Goal: Information Seeking & Learning: Learn about a topic

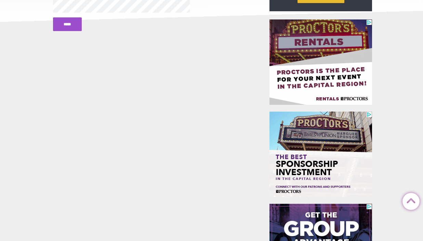
scroll to position [140, 0]
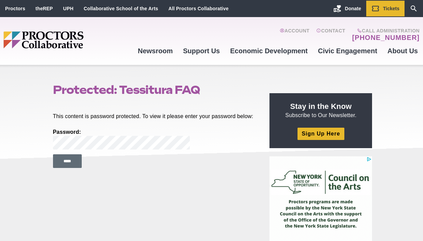
click at [82, 166] on input "*****" at bounding box center [67, 161] width 29 height 14
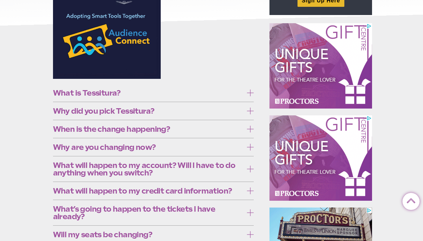
scroll to position [140, 0]
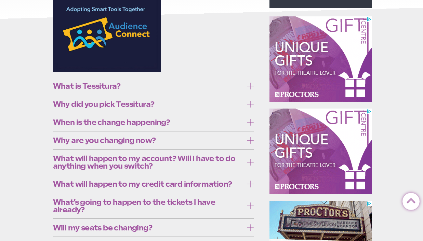
click at [214, 104] on span "Why did you pick Tessitura?" at bounding box center [148, 104] width 190 height 8
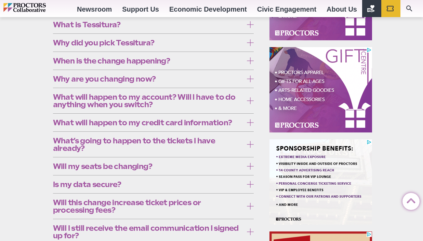
scroll to position [202, 0]
click at [217, 67] on label "When is the change happening?" at bounding box center [153, 60] width 201 height 13
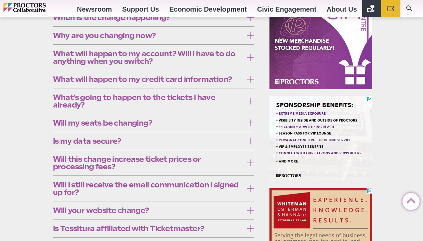
scroll to position [248, 0]
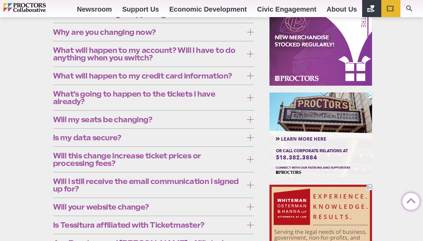
click at [222, 36] on span "Why are you changing now?" at bounding box center [148, 32] width 190 height 8
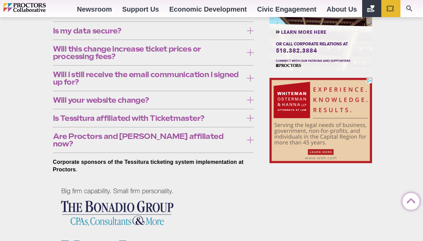
scroll to position [356, 0]
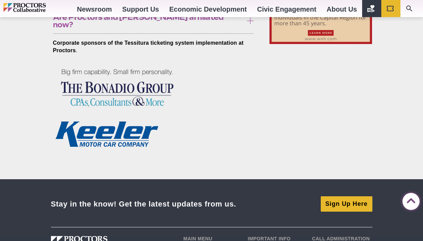
scroll to position [475, 0]
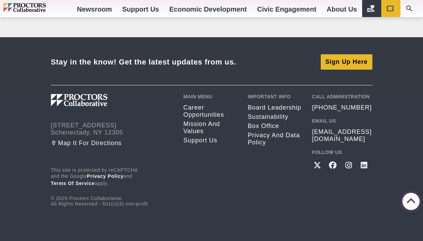
scroll to position [632, 0]
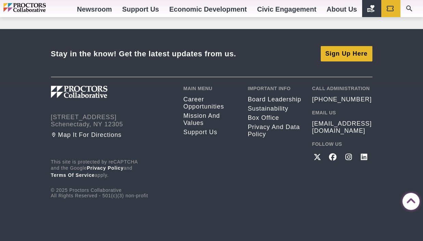
scroll to position [908, 0]
